Goal: Book appointment/travel/reservation

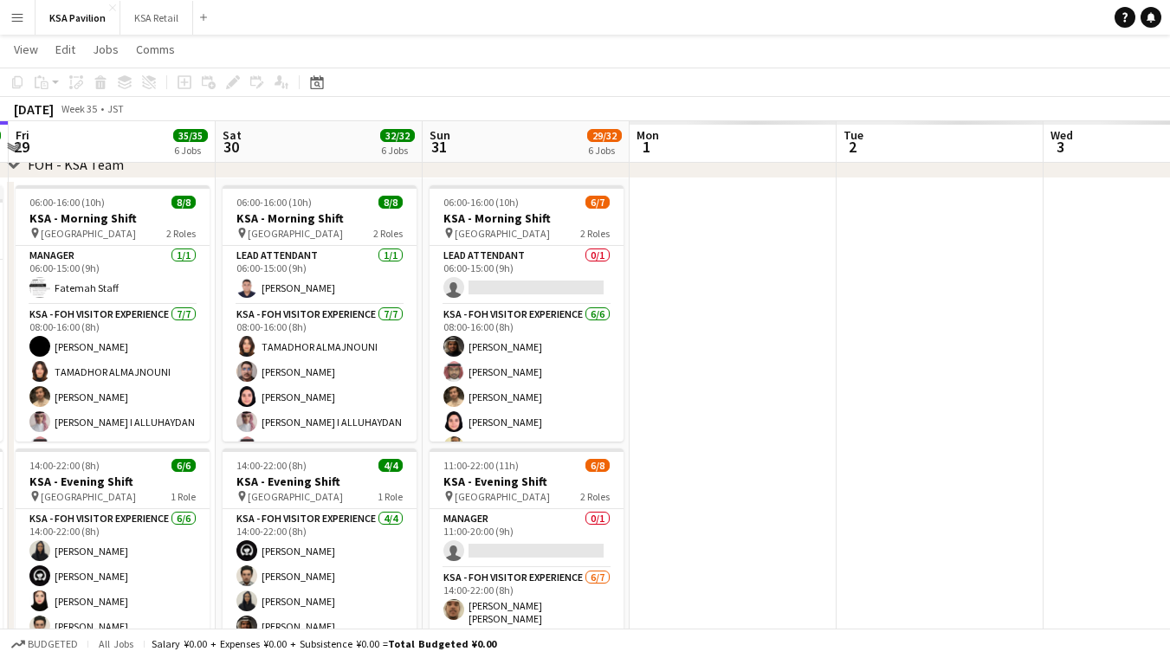
scroll to position [0, 613]
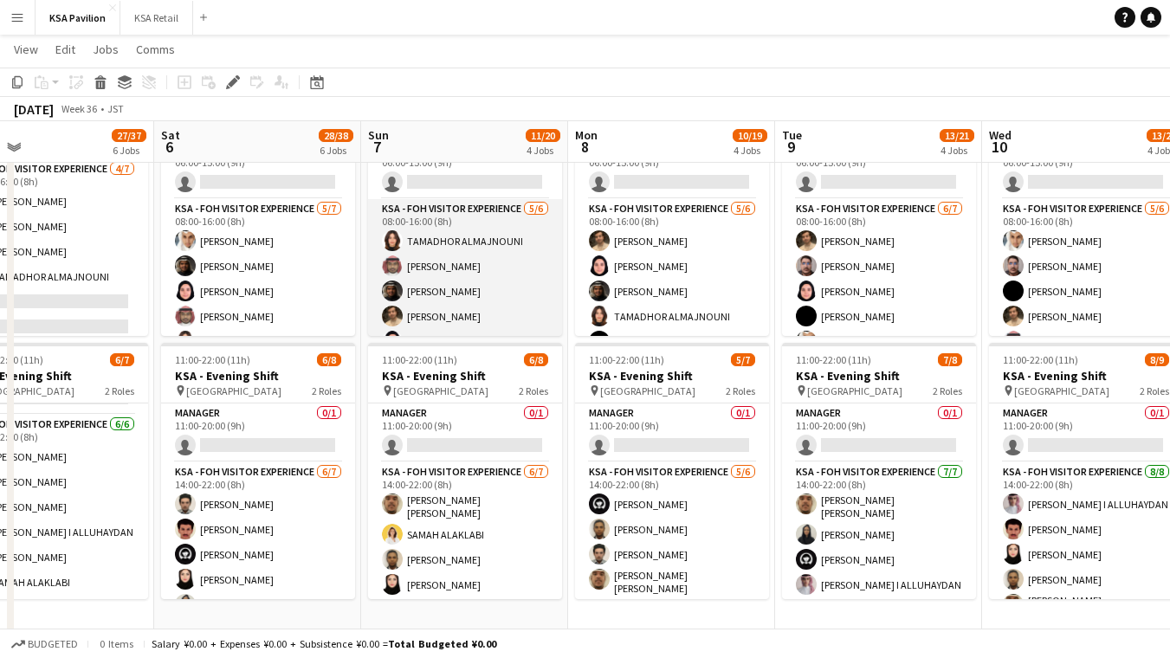
scroll to position [0, 676]
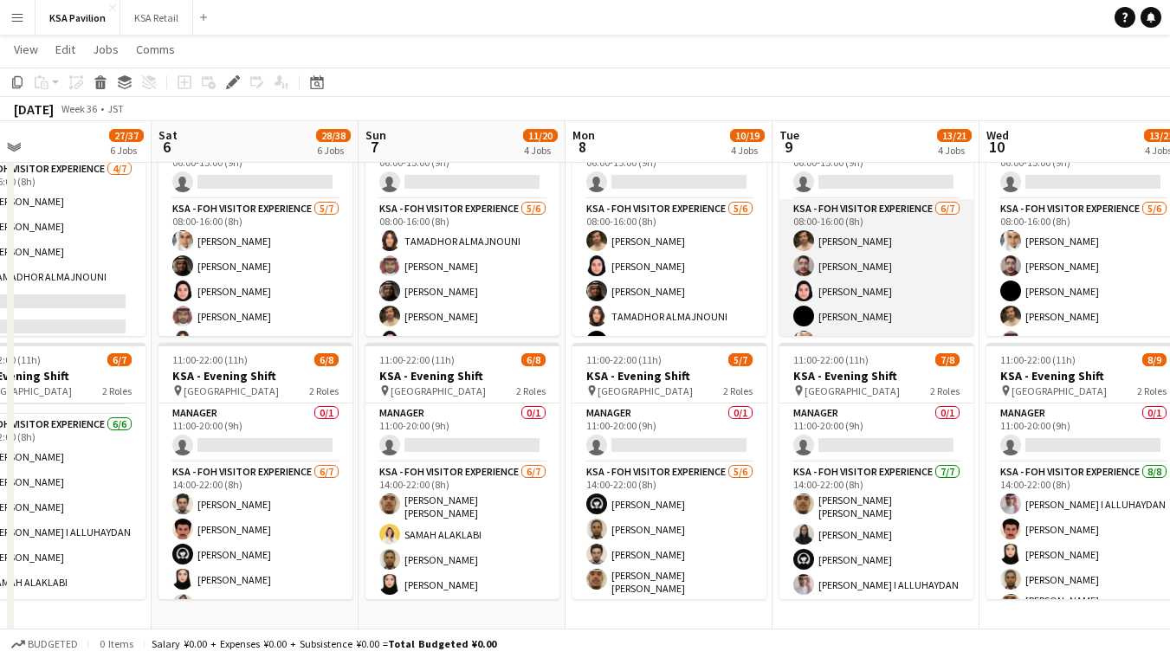
click at [785, 263] on app-card-role "KSA - FOH Visitor Experience [DATE] 08:00-16:00 (8h) [PERSON_NAME] [PERSON_NAME…" at bounding box center [876, 304] width 194 height 210
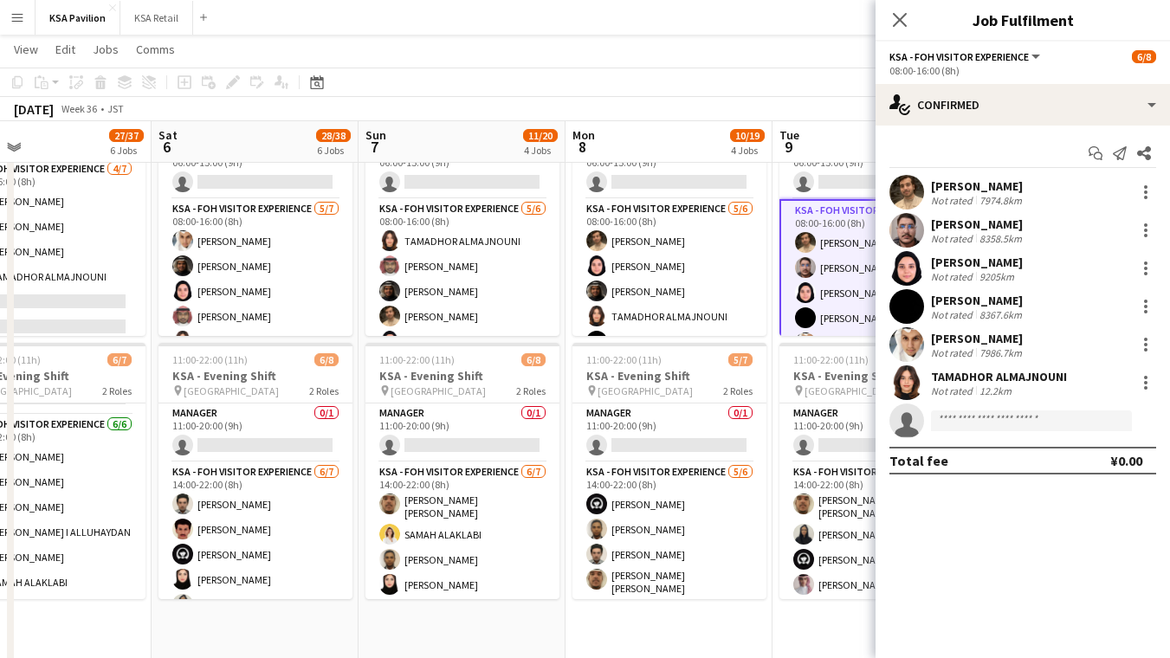
click at [834, 99] on div "[DATE] Week 36 • JST" at bounding box center [585, 109] width 1170 height 24
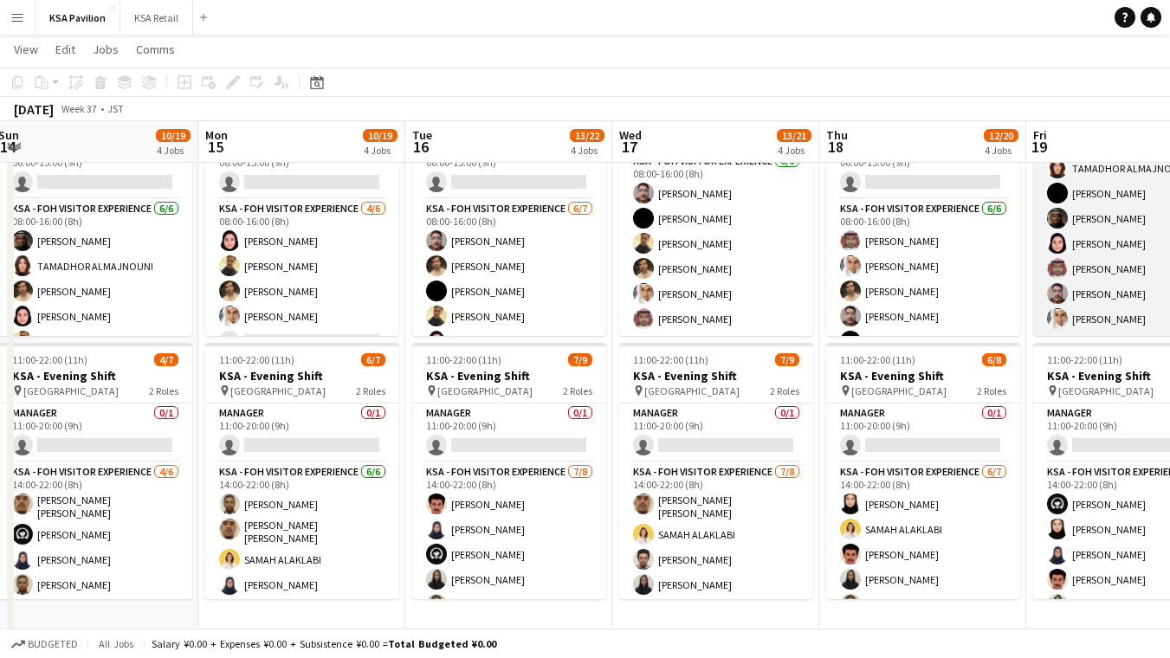
scroll to position [73, 0]
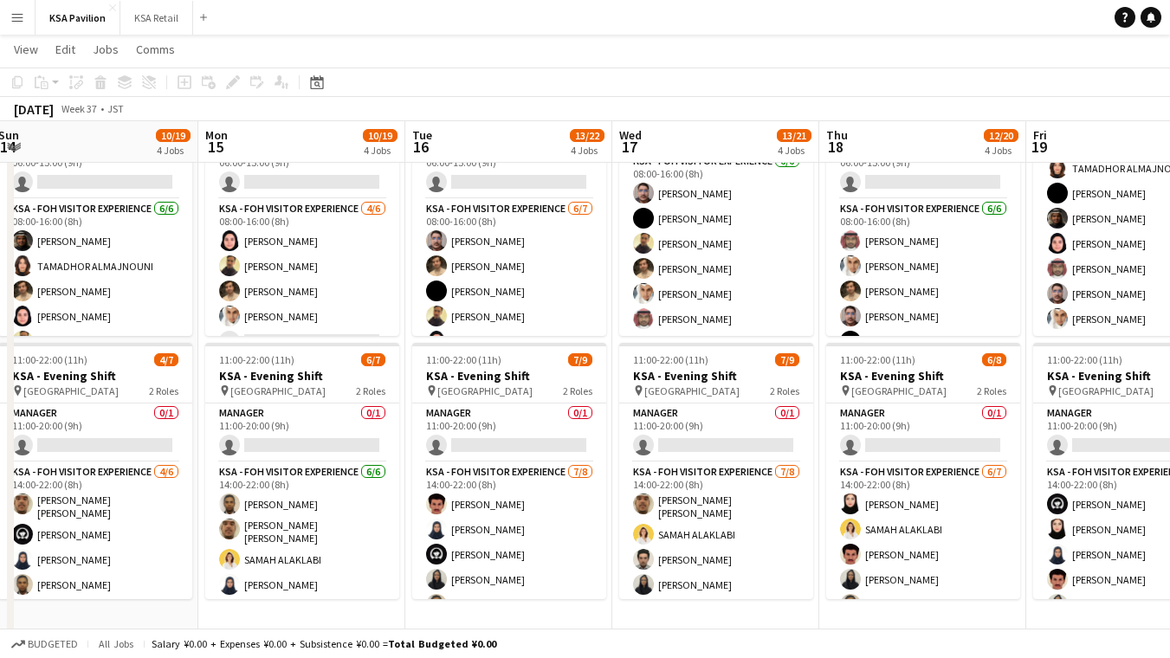
drag, startPoint x: 1033, startPoint y: 248, endPoint x: 817, endPoint y: 278, distance: 217.7
click at [817, 278] on app-date-cell "06:00-16:00 (10h) 6/7 KSA - Morning Shift pin Saudi Arabia Pavilion 2 Roles LEA…" at bounding box center [715, 430] width 207 height 714
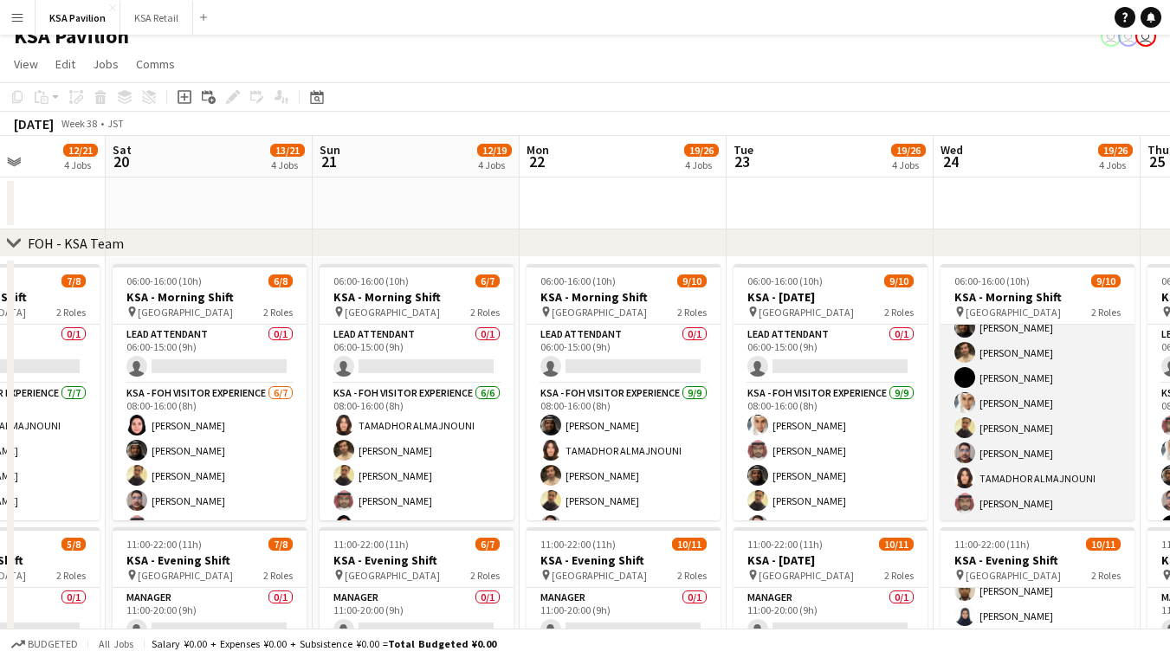
scroll to position [0, 512]
